Goal: Task Accomplishment & Management: Use online tool/utility

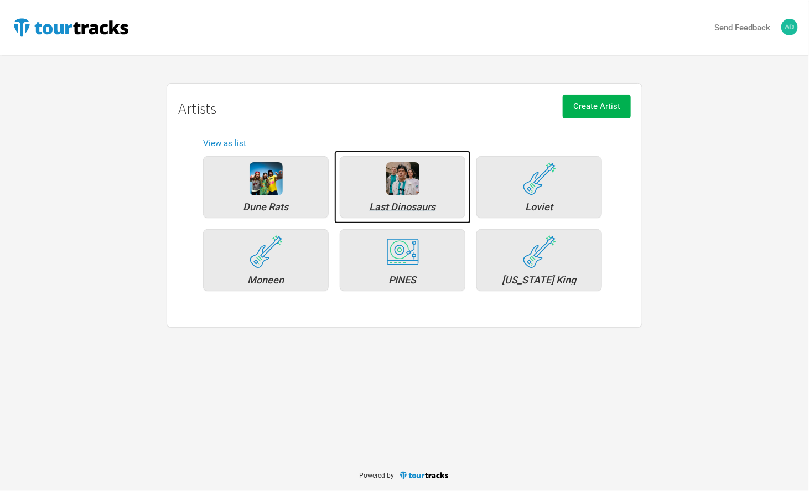
click at [400, 205] on div "Last Dinosaurs" at bounding box center [402, 207] width 113 height 10
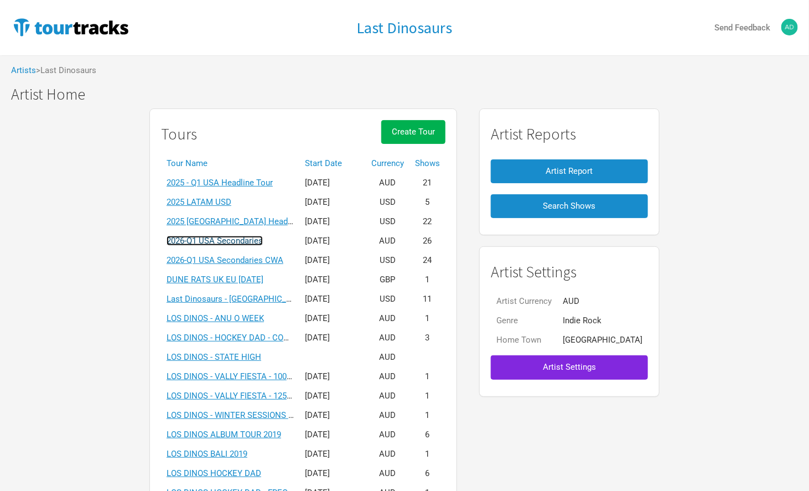
click at [250, 241] on link "2026-Q1 USA Secondaries" at bounding box center [215, 241] width 96 height 10
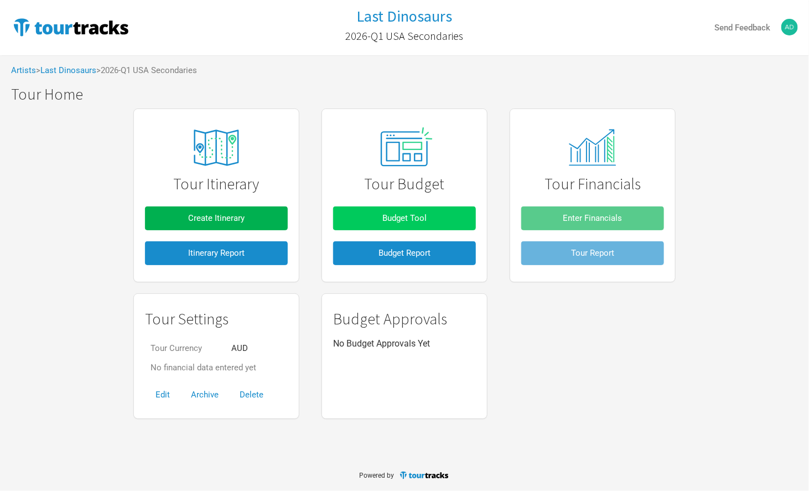
click at [401, 215] on span "Budget Tool" at bounding box center [404, 218] width 44 height 10
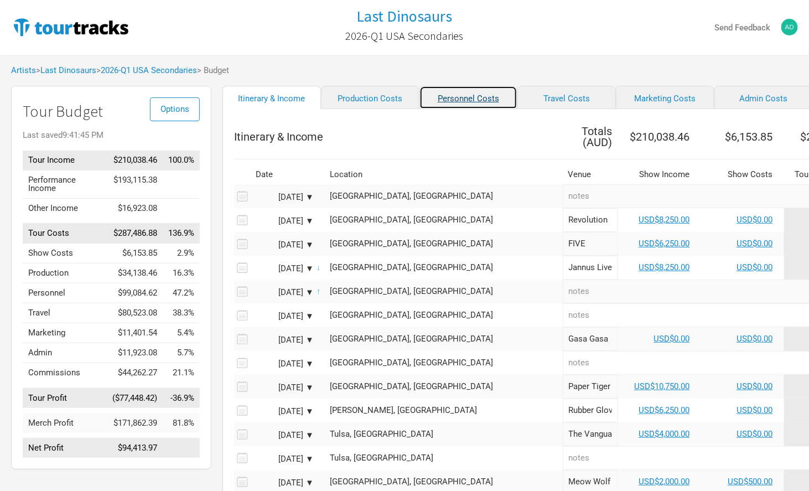
click at [438, 91] on link "Personnel Costs" at bounding box center [468, 97] width 98 height 23
select select "USD"
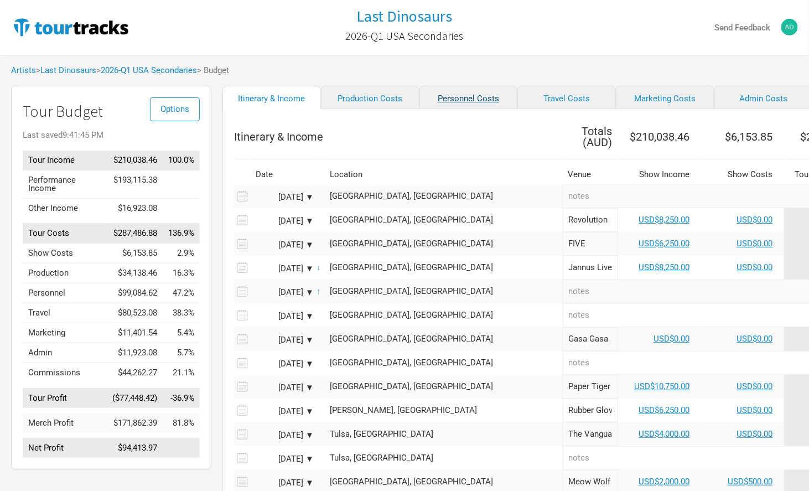
select select "USD"
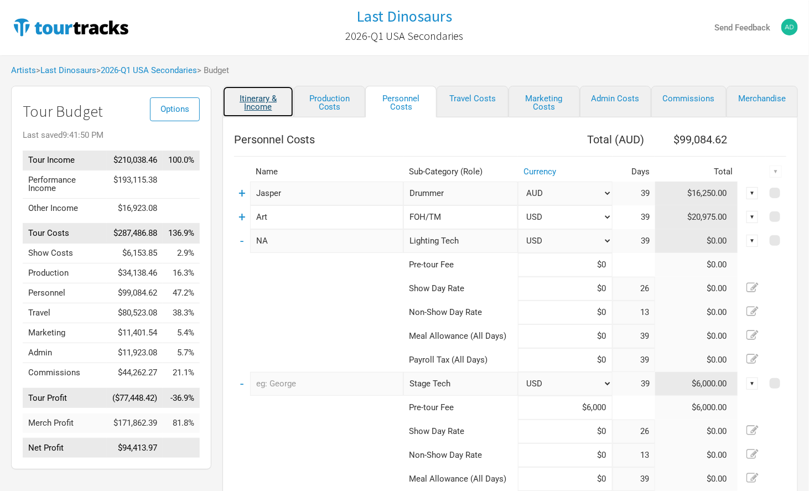
click at [256, 98] on link "Itinerary & Income" at bounding box center [257, 102] width 71 height 32
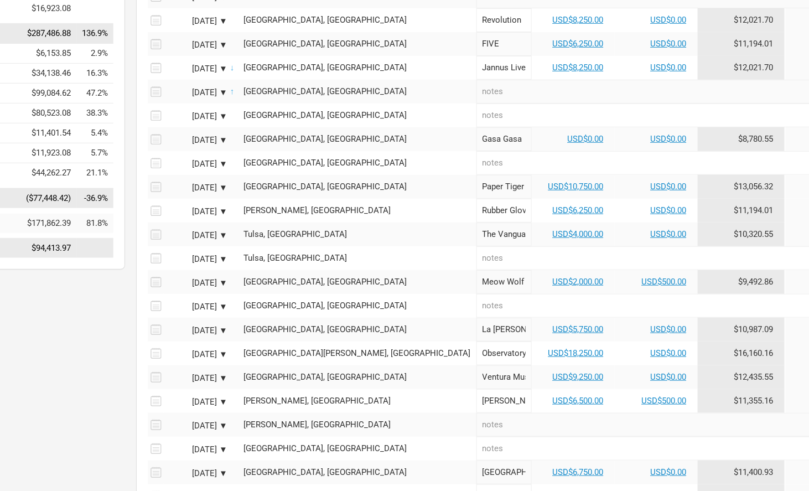
scroll to position [200, 86]
